Goal: Task Accomplishment & Management: Complete application form

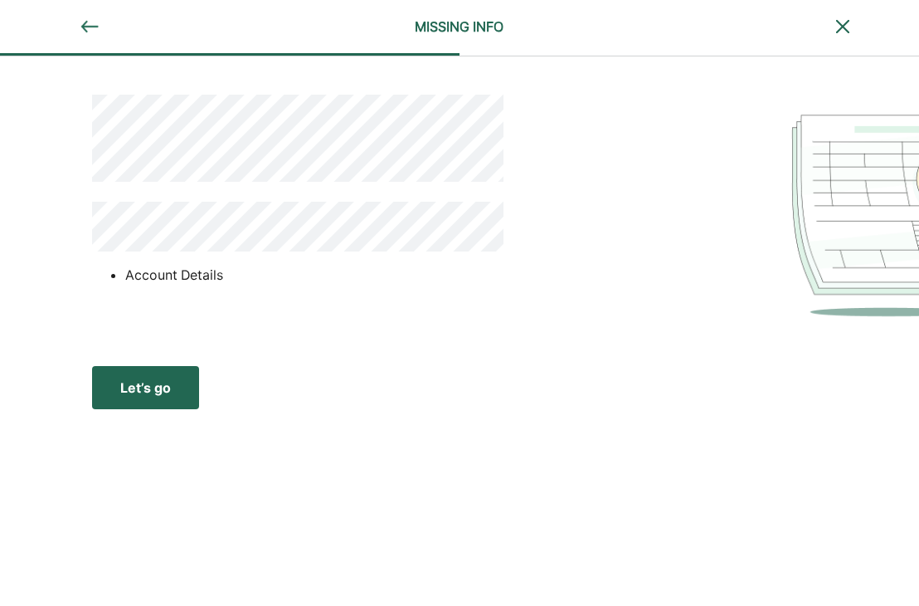
click at [146, 386] on div "Let’s go" at bounding box center [145, 387] width 51 height 20
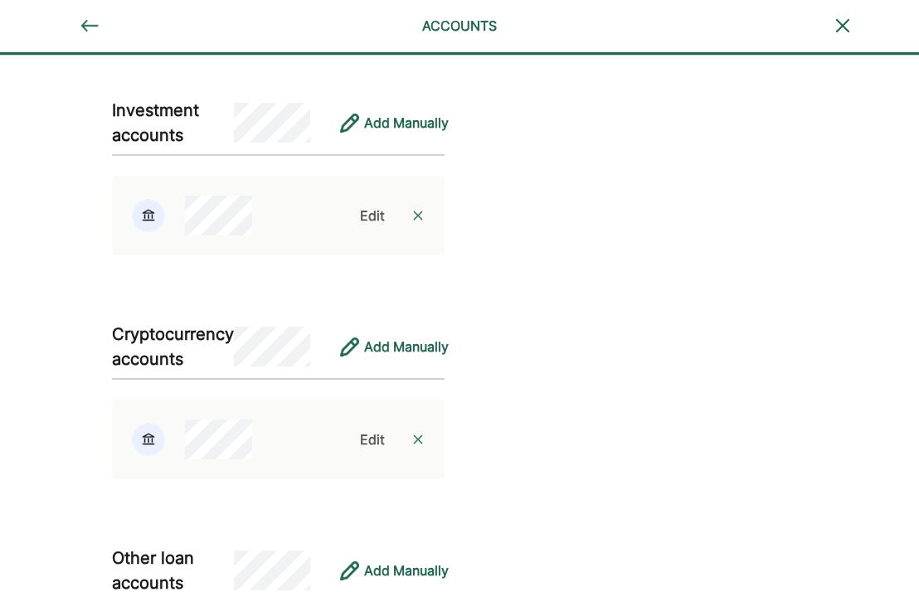
scroll to position [2533, 0]
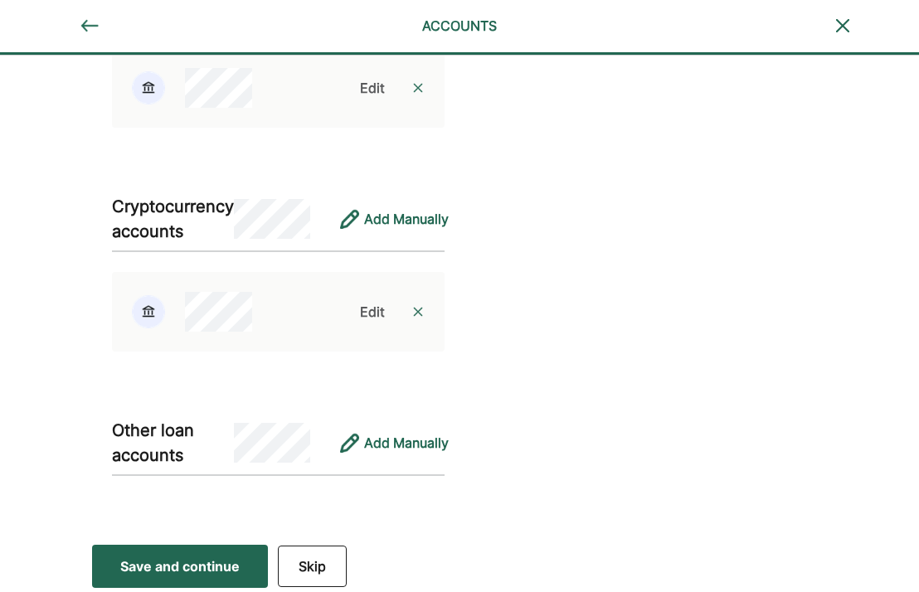
click at [226, 565] on div "Save and continue" at bounding box center [179, 567] width 119 height 20
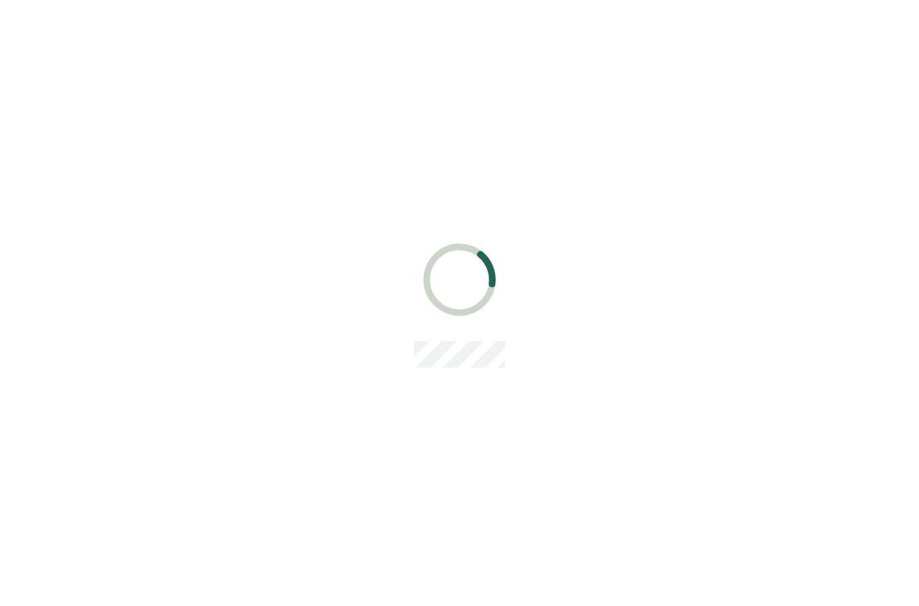
scroll to position [0, 0]
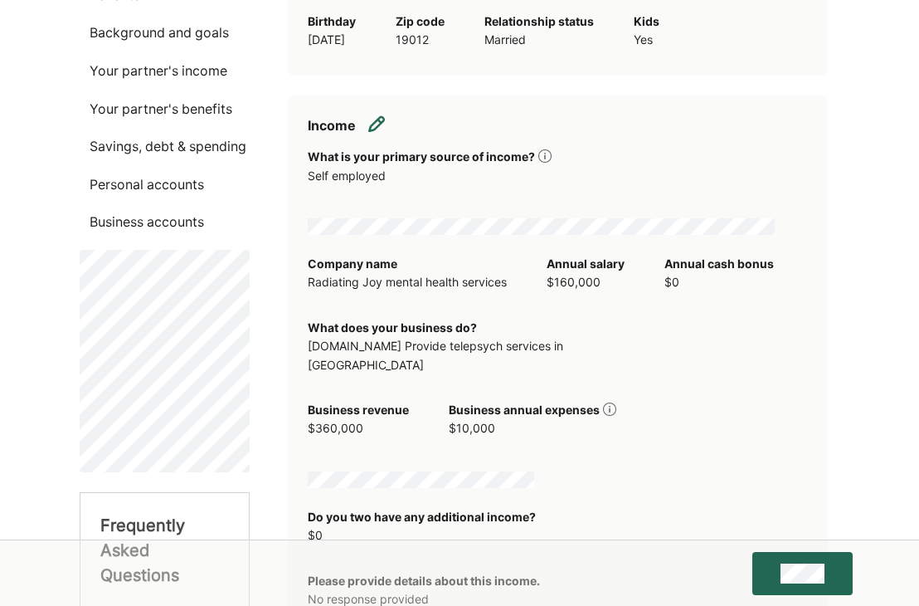
scroll to position [249, 0]
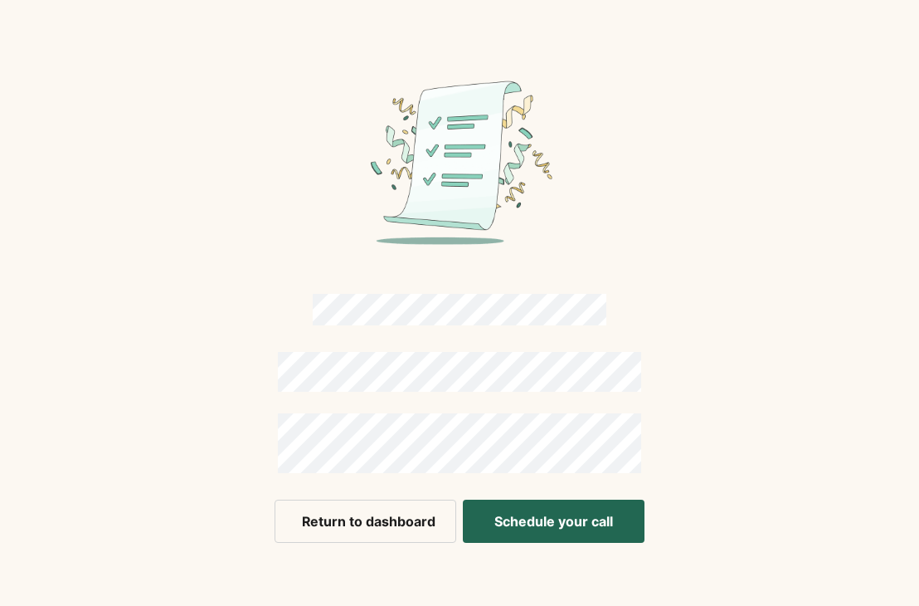
click at [594, 534] on button "Schedule your call" at bounding box center [554, 520] width 182 height 43
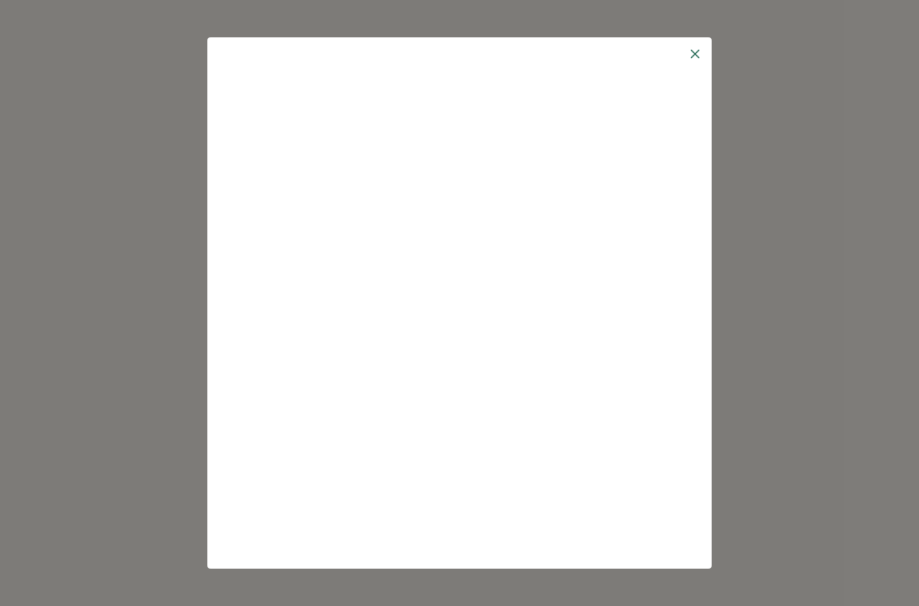
click at [694, 51] on img at bounding box center [694, 53] width 13 height 13
